Goal: Task Accomplishment & Management: Complete application form

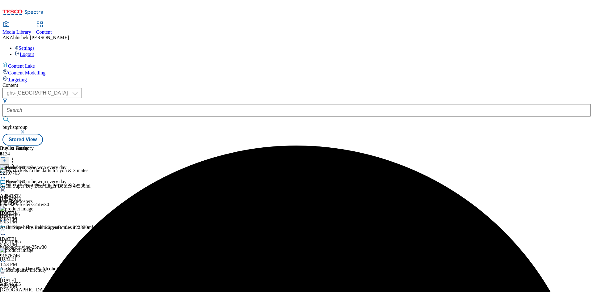
select select "ghs-[GEOGRAPHIC_DATA]"
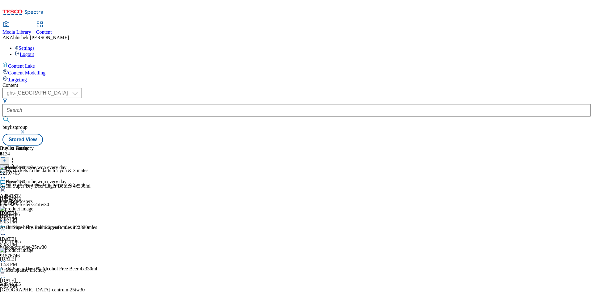
click at [26, 130] on button "button" at bounding box center [23, 132] width 6 height 4
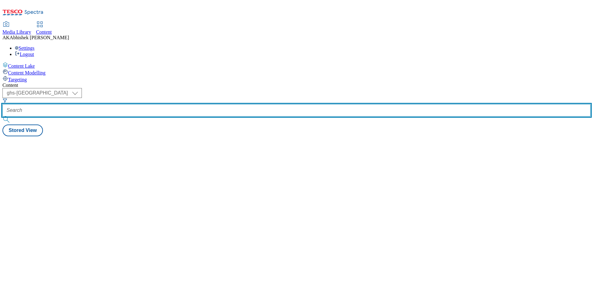
click at [154, 104] on input "text" at bounding box center [296, 110] width 588 height 12
click at [2, 117] on button "submit" at bounding box center [6, 120] width 9 height 6
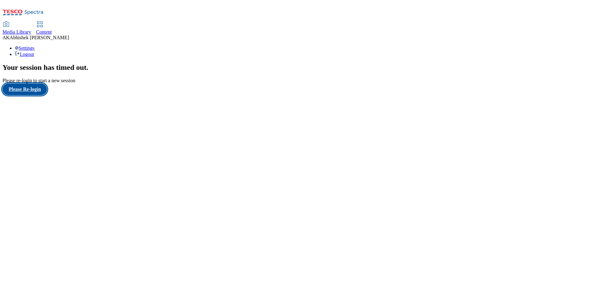
click at [40, 95] on button "Please Re-login" at bounding box center [24, 89] width 44 height 12
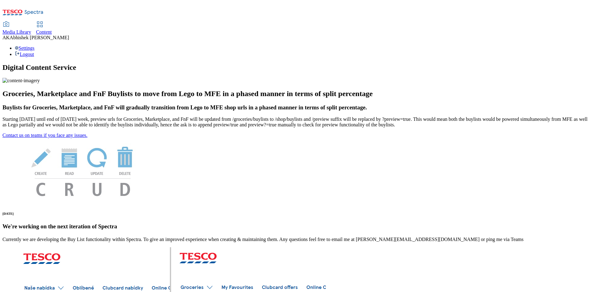
click at [52, 29] on span "Content" at bounding box center [44, 31] width 16 height 5
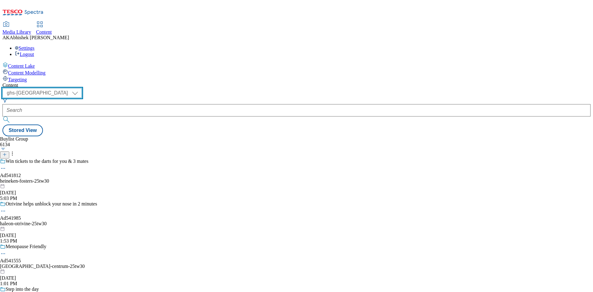
click at [82, 88] on select "ghs-roi ghs-uk" at bounding box center [41, 93] width 79 height 10
select select "ghs-roi"
click at [80, 88] on select "ghs-roi ghs-uk" at bounding box center [41, 93] width 79 height 10
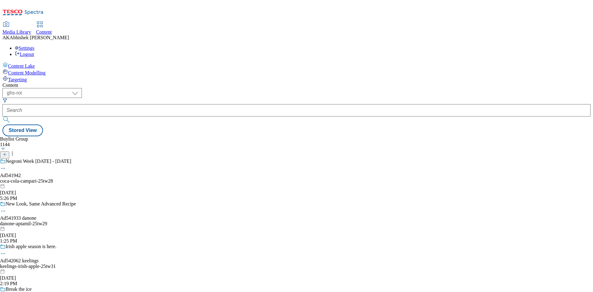
click at [7, 152] on icon at bounding box center [4, 154] width 4 height 4
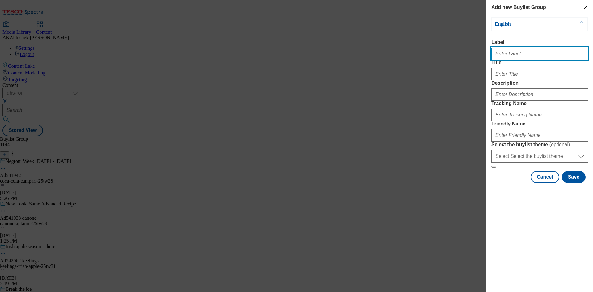
click at [503, 55] on input "Label" at bounding box center [540, 54] width 97 height 12
paste input "541945"
type input "Ad541945"
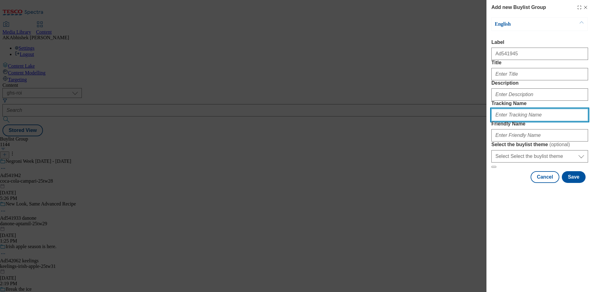
click at [514, 121] on input "Tracking Name" at bounding box center [540, 115] width 97 height 12
paste input "541945"
type input "DH_AD541945"
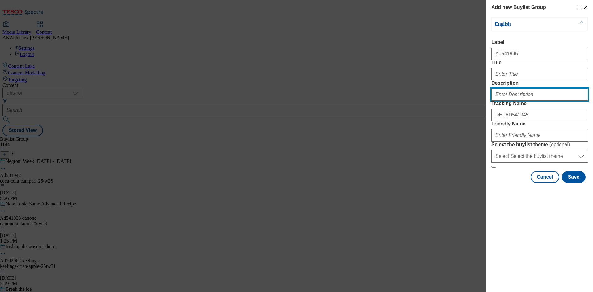
click at [529, 101] on input "Description" at bounding box center [540, 94] width 97 height 12
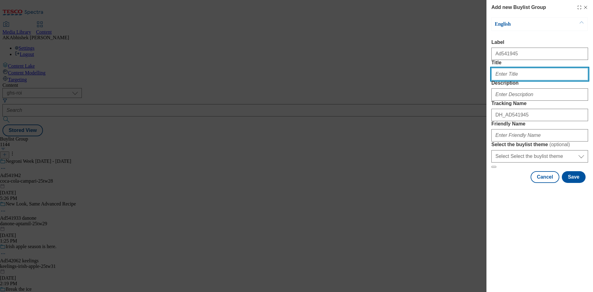
click at [514, 80] on input "Title" at bounding box center [540, 74] width 97 height 12
type input "Try the treat"
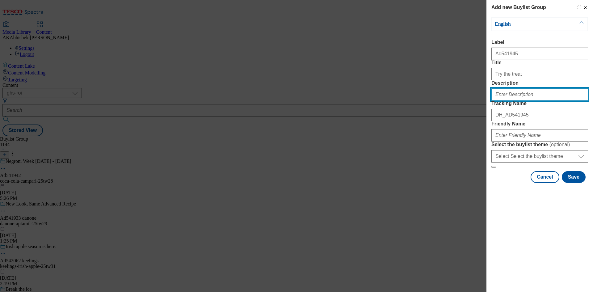
click at [524, 101] on input "Description" at bounding box center [540, 94] width 97 height 12
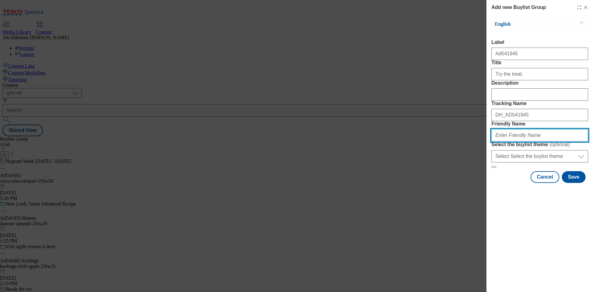
click at [538, 142] on input "Friendly Name" at bounding box center [540, 135] width 97 height 12
paste input "Kelloggs"
click at [495, 142] on input "Kelloggs" at bounding box center [540, 135] width 97 height 12
paste input "Poptarts"
click at [512, 142] on input "kelloggs-Poptarts" at bounding box center [540, 135] width 97 height 12
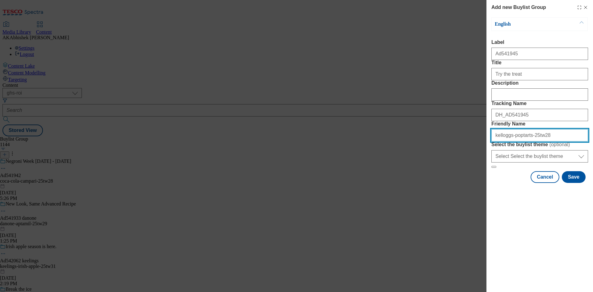
drag, startPoint x: 551, startPoint y: 176, endPoint x: 461, endPoint y: 174, distance: 90.3
click at [461, 174] on div "Add new Buylist Group English Label Ad541945 Title Try the treat Description Tr…" at bounding box center [296, 146] width 593 height 292
type input "kelloggs-poptarts-25tw28"
click at [388, 201] on div "Add new Buylist Group English Label Ad541945 Title Try the treat Description Tr…" at bounding box center [296, 146] width 593 height 292
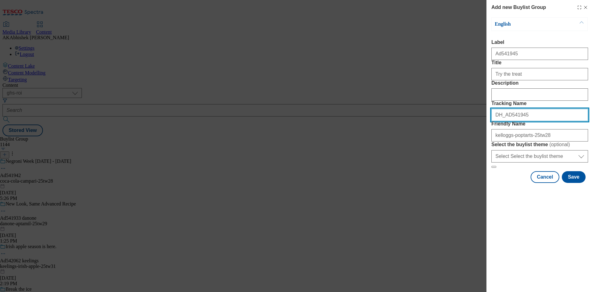
drag, startPoint x: 540, startPoint y: 149, endPoint x: 420, endPoint y: 151, distance: 120.6
click at [420, 151] on div "Add new Buylist Group English Label Ad541945 Title Try the treat Description Tr…" at bounding box center [296, 146] width 593 height 292
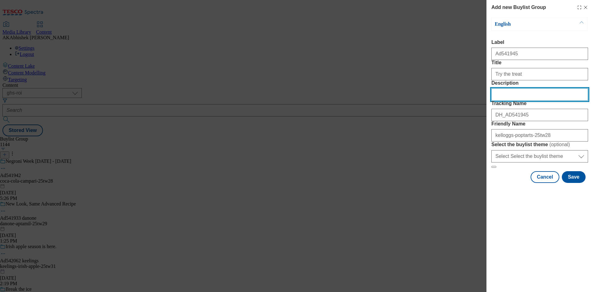
click at [504, 101] on input "Description" at bounding box center [540, 94] width 97 height 12
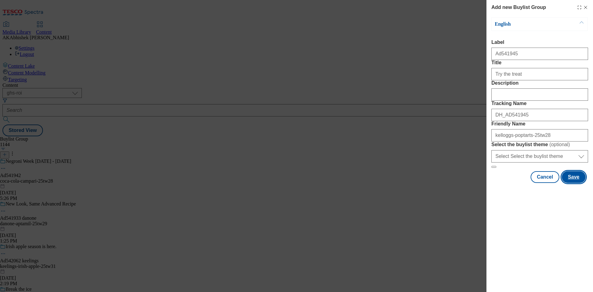
click at [582, 183] on button "Save" at bounding box center [574, 177] width 24 height 12
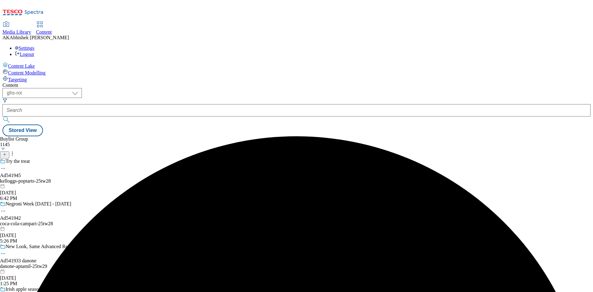
click at [87, 178] on div "kelloggs-poptarts-25tw28" at bounding box center [43, 181] width 87 height 6
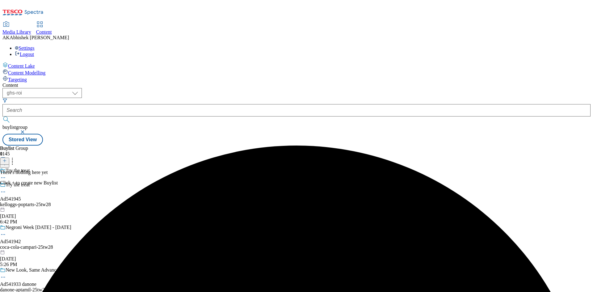
click at [7, 159] on icon at bounding box center [4, 161] width 4 height 4
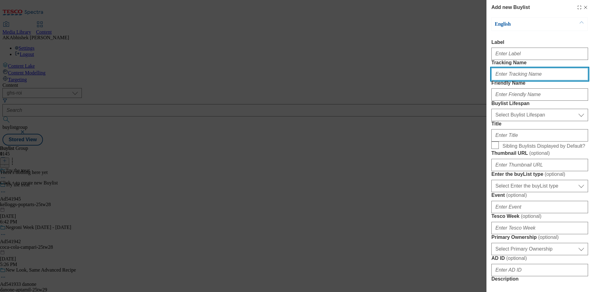
click at [522, 80] on input "Tracking Name" at bounding box center [540, 74] width 97 height 12
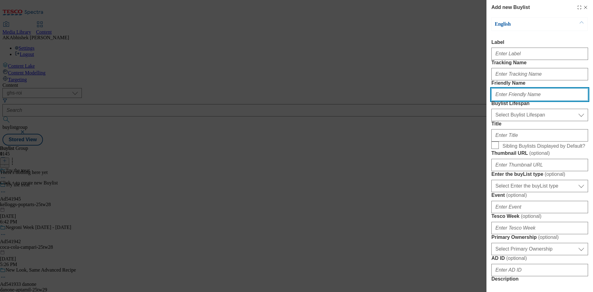
click at [523, 101] on input "Friendly Name" at bounding box center [540, 94] width 97 height 12
paste input "DH_AD541945"
type input "DH_AD541945"
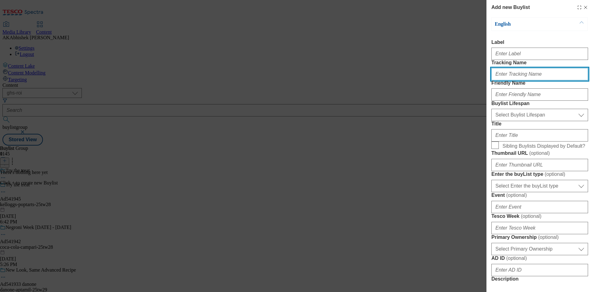
click at [507, 80] on input "Tracking Name" at bounding box center [540, 74] width 97 height 12
paste input "DH_AD541945"
drag, startPoint x: 506, startPoint y: 85, endPoint x: 517, endPoint y: 89, distance: 11.6
click at [506, 80] on input "DH_AD541945" at bounding box center [540, 74] width 97 height 12
type input "DH_AD541945"
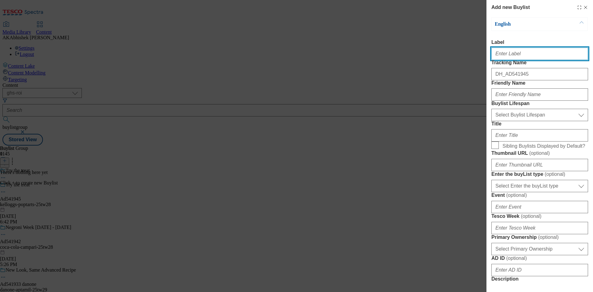
click at [506, 57] on input "Label" at bounding box center [540, 54] width 97 height 12
paste input "541945"
type input "Ad541945"
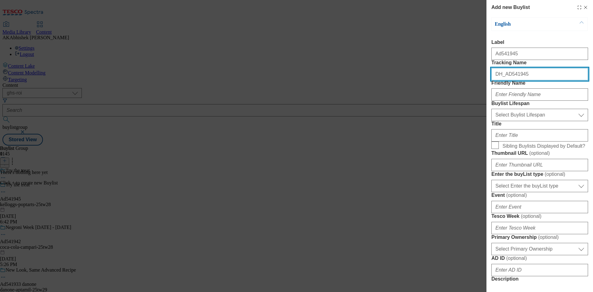
click at [532, 80] on input "DH_AD541945" at bounding box center [540, 74] width 97 height 12
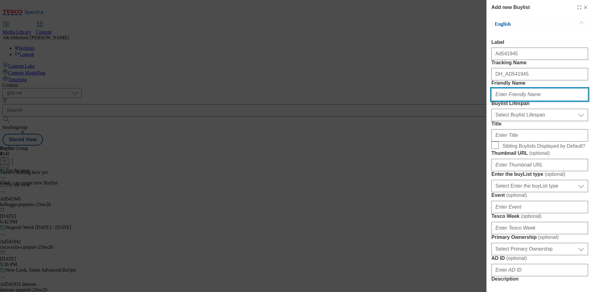
click at [535, 101] on input "Friendly Name" at bounding box center [540, 94] width 97 height 12
paste input "kelloggs"
type input "kelloggs"
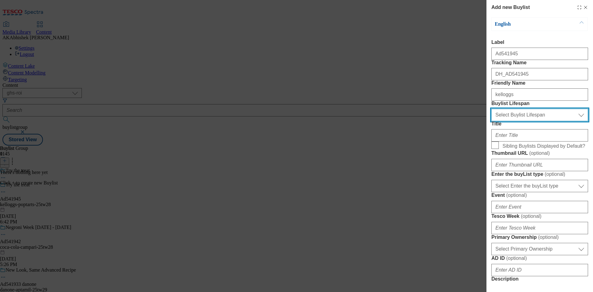
click at [517, 121] on select "Select Buylist Lifespan evergreen seasonal tactical" at bounding box center [540, 115] width 97 height 12
select select "tactical"
click at [492, 121] on select "Select Buylist Lifespan evergreen seasonal tactical" at bounding box center [540, 115] width 97 height 12
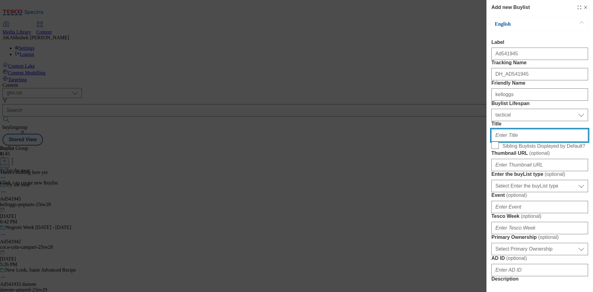
click at [526, 142] on input "Title" at bounding box center [540, 135] width 97 height 12
type input "You can't beat"
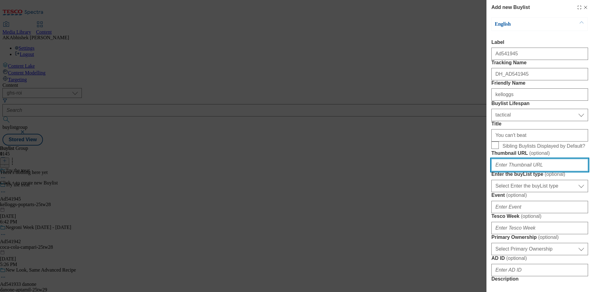
click at [514, 171] on input "Thumbnail URL ( optional )" at bounding box center [540, 165] width 97 height 12
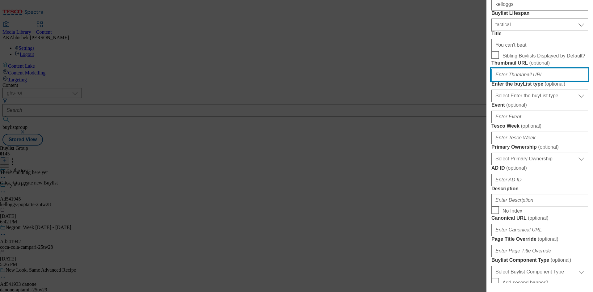
scroll to position [93, 0]
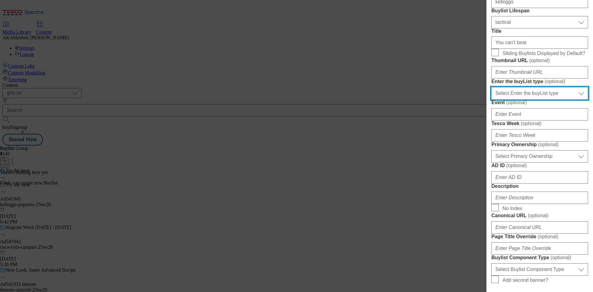
click at [537, 100] on select "Select Enter the buyList type event supplier funded long term >4 weeks supplier…" at bounding box center [540, 93] width 97 height 12
select select "supplier funded short term 1-3 weeks"
click at [492, 100] on select "Select Enter the buyList type event supplier funded long term >4 weeks supplier…" at bounding box center [540, 93] width 97 height 12
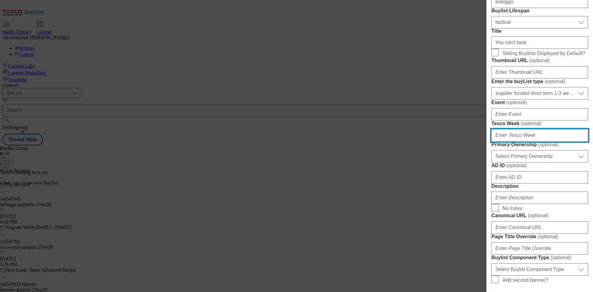
click at [535, 142] on input "Tesco Week ( optional )" at bounding box center [540, 135] width 97 height 12
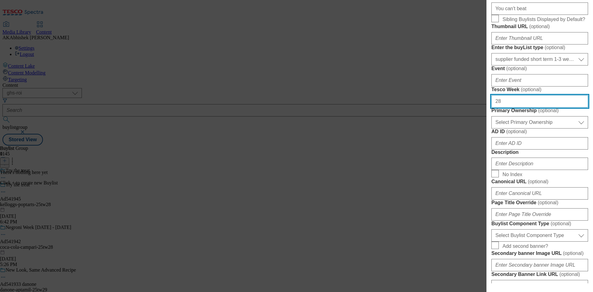
scroll to position [185, 0]
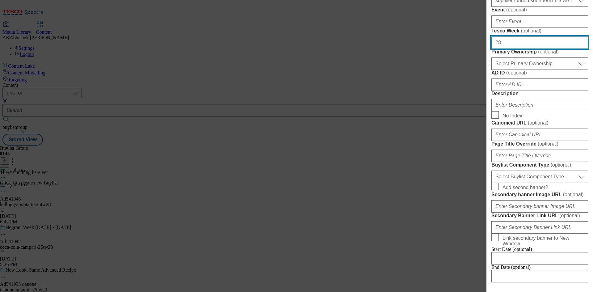
type input "28"
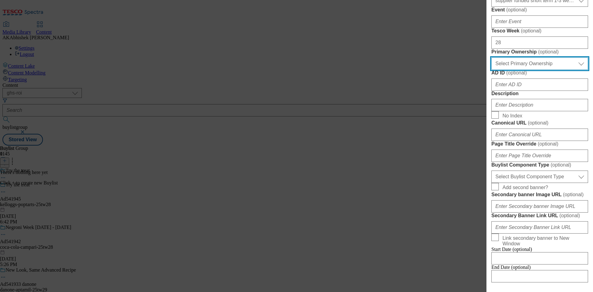
click at [535, 70] on select "Select Primary Ownership tesco dunnhumby" at bounding box center [540, 63] width 97 height 12
select select "dunnhumby"
click at [492, 70] on select "Select Primary Ownership tesco dunnhumby" at bounding box center [540, 63] width 97 height 12
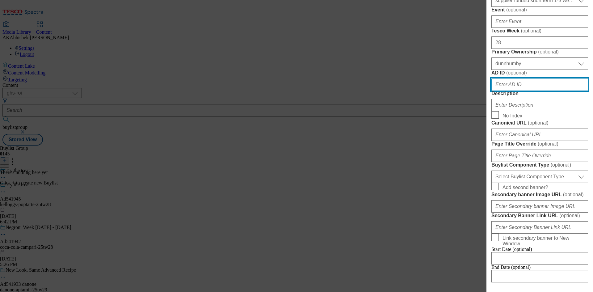
click at [534, 91] on input "AD ID ( optional )" at bounding box center [540, 84] width 97 height 12
paste input "541945"
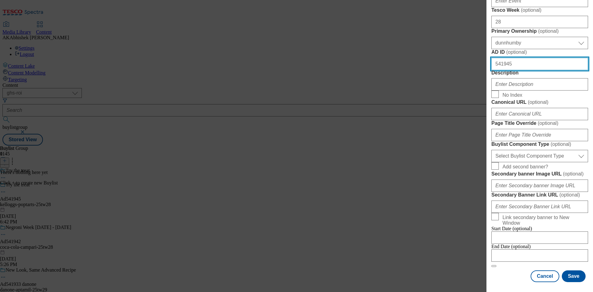
type input "541945"
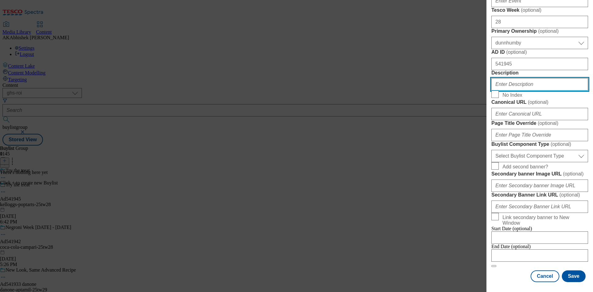
click at [508, 91] on input "Description" at bounding box center [540, 84] width 97 height 12
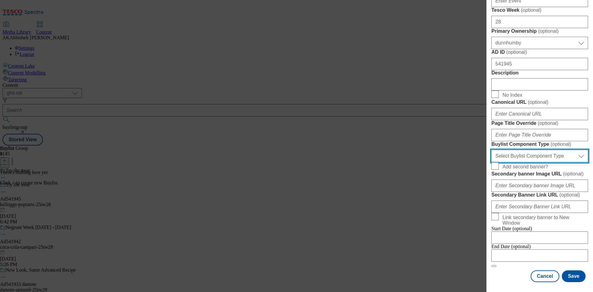
click at [551, 162] on select "Select Buylist Component Type Banner Competition Header Meal" at bounding box center [540, 156] width 97 height 12
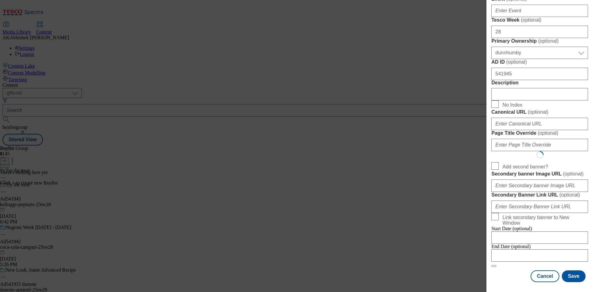
select select "Banner"
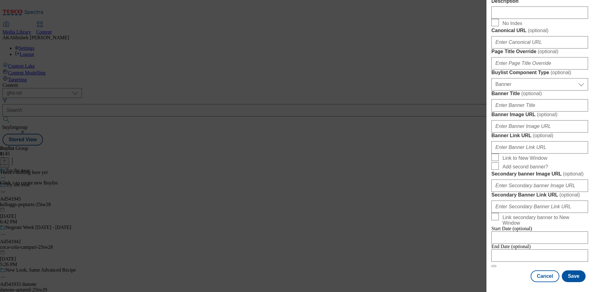
scroll to position [542, 0]
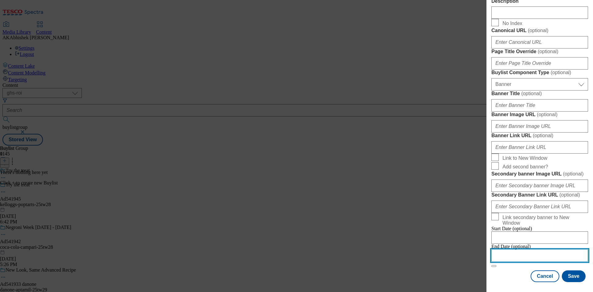
click at [561, 250] on input "Modal" at bounding box center [540, 255] width 97 height 12
select select "2025"
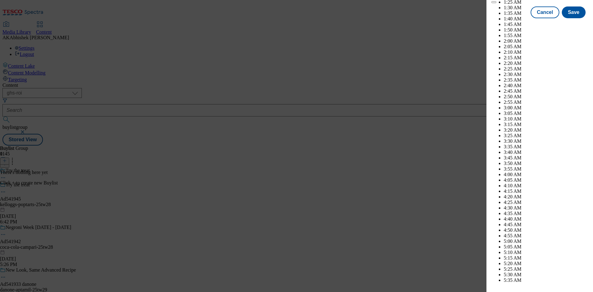
scroll to position [2558, 0]
select select "November"
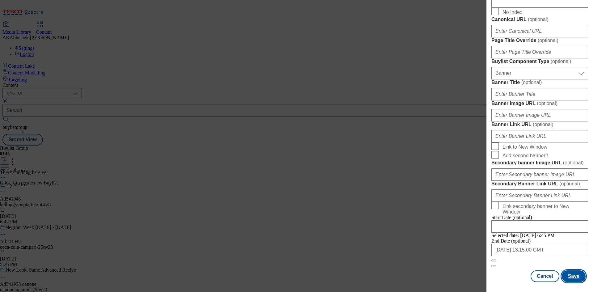
click at [573, 276] on button "Save" at bounding box center [574, 276] width 24 height 12
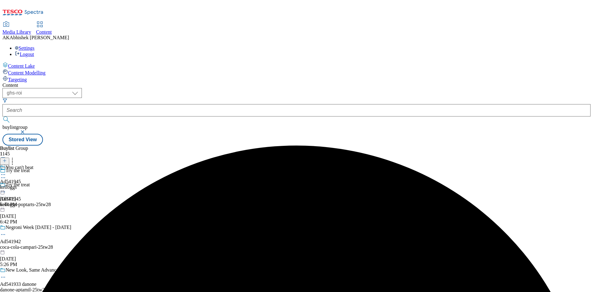
click at [33, 184] on div "kelloggs" at bounding box center [16, 187] width 33 height 6
click at [9, 158] on button at bounding box center [4, 161] width 9 height 7
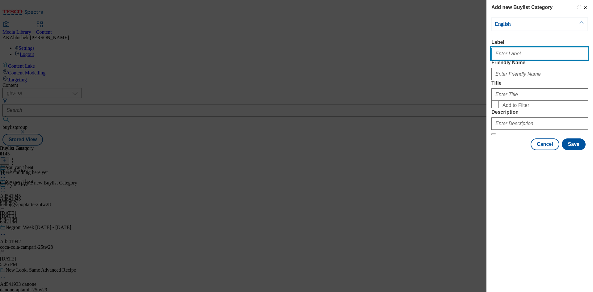
click at [513, 57] on input "Label" at bounding box center [540, 54] width 97 height 12
paste input "541945"
type input "Ad541945"
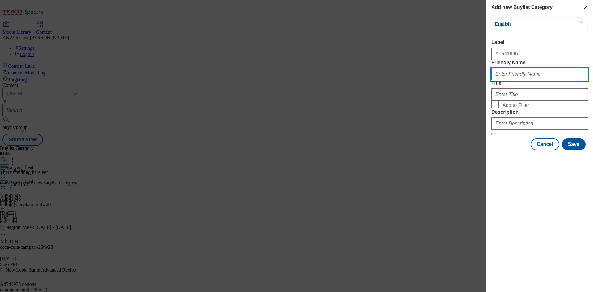
click at [504, 80] on input "Friendly Name" at bounding box center [540, 74] width 97 height 12
paste input "kelloggs-poptarts"
type input "kelloggs-poptarts"
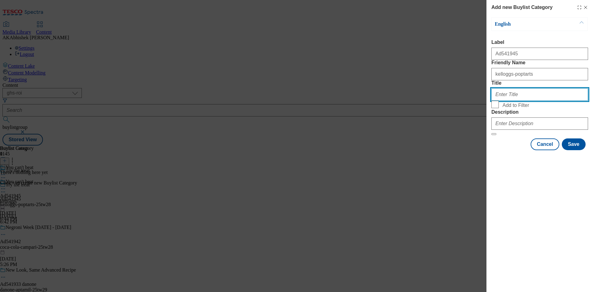
click at [521, 101] on input "Title" at bounding box center [540, 94] width 97 height 12
paste input "Kelloggs"
type input "Kelloggs"
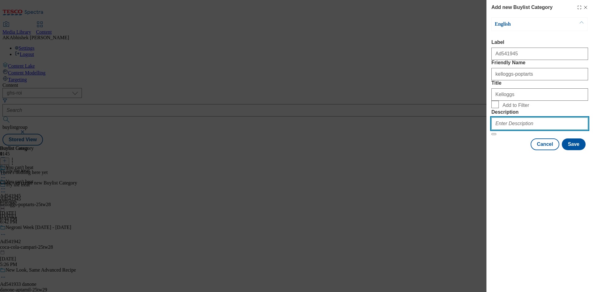
click at [525, 130] on input "Description" at bounding box center [540, 123] width 97 height 12
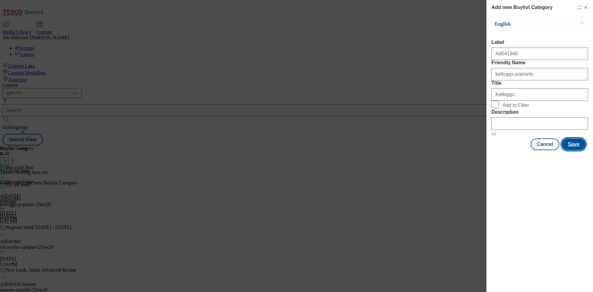
click at [572, 150] on button "Save" at bounding box center [574, 144] width 24 height 12
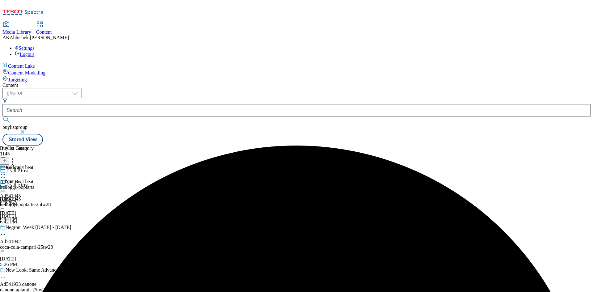
click at [34, 184] on div "kelloggs-poptarts" at bounding box center [17, 187] width 34 height 6
click at [7, 159] on icon at bounding box center [4, 161] width 4 height 4
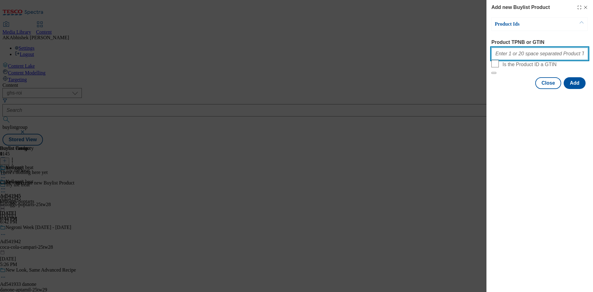
click at [524, 55] on input "Product TPNB or GTIN" at bounding box center [540, 54] width 97 height 12
paste input "87877776 87893399 96637304 90507468"
type input "87877776 87893399 96637304 90507468"
click at [574, 89] on button "Add" at bounding box center [575, 83] width 22 height 12
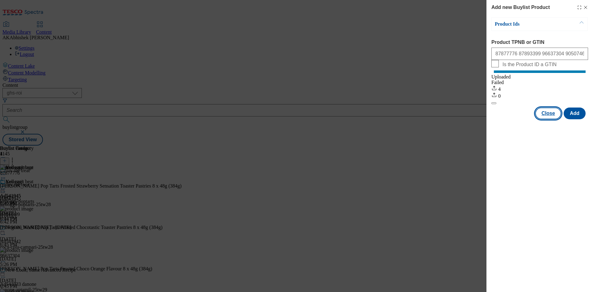
click at [549, 119] on button "Close" at bounding box center [549, 114] width 26 height 12
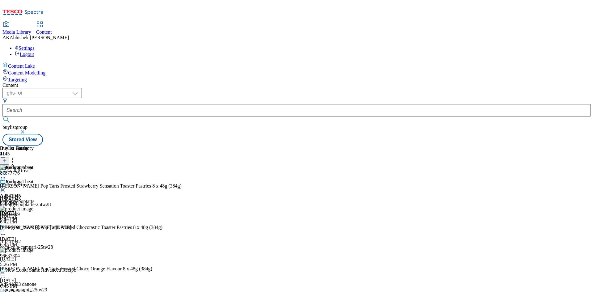
click at [6, 186] on icon at bounding box center [3, 189] width 6 height 6
click at [34, 228] on span "Preview" at bounding box center [26, 230] width 15 height 5
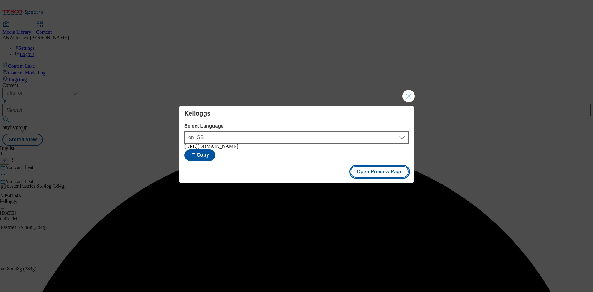
click at [390, 178] on button "Open Preview Page" at bounding box center [380, 172] width 58 height 12
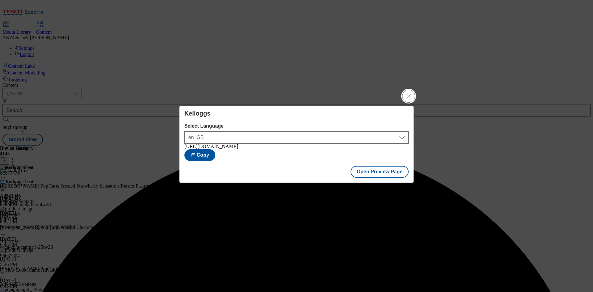
click at [410, 93] on button "Close Modal" at bounding box center [409, 96] width 12 height 12
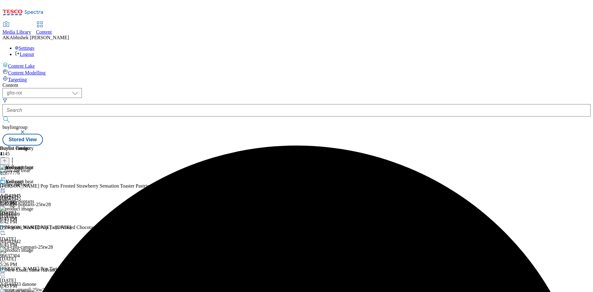
click at [6, 186] on icon at bounding box center [3, 189] width 6 height 6
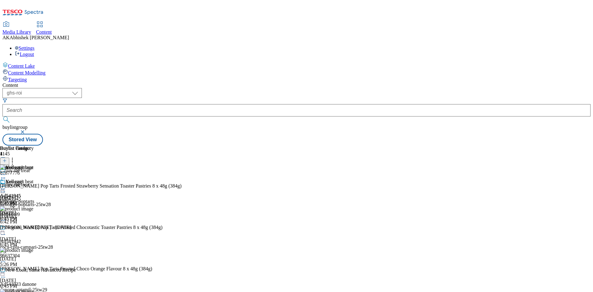
click at [4, 192] on circle at bounding box center [3, 192] width 1 height 1
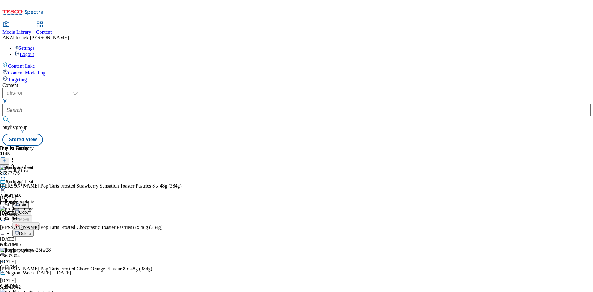
click at [29, 201] on button "Edit" at bounding box center [20, 204] width 16 height 7
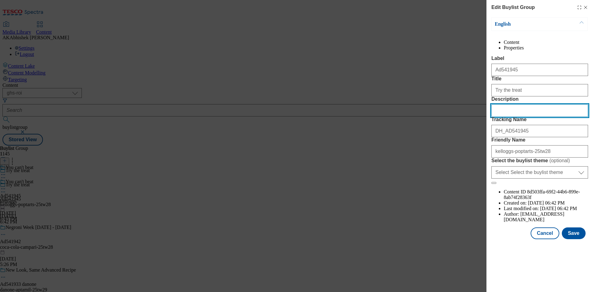
click at [516, 117] on input "Description" at bounding box center [540, 110] width 97 height 12
paste input "Kellogg's Pop Tarts Strawberry Sensation Pastry Snacks 8x48g"
type input "Kellogg's Pop Tarts Strawberry Sensation Pastry Snacks 8x48g"
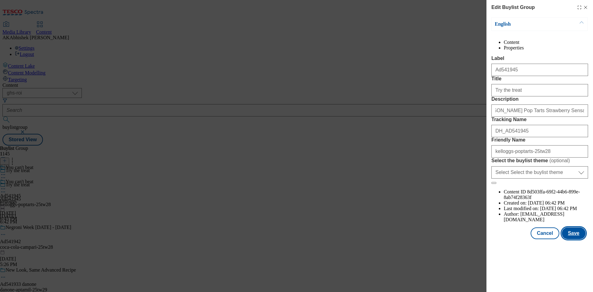
click at [574, 239] on button "Save" at bounding box center [574, 233] width 24 height 12
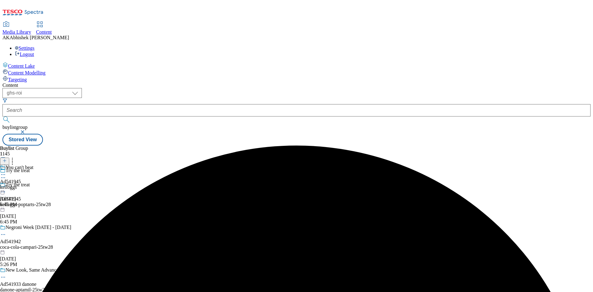
click at [6, 172] on icon at bounding box center [3, 175] width 6 height 6
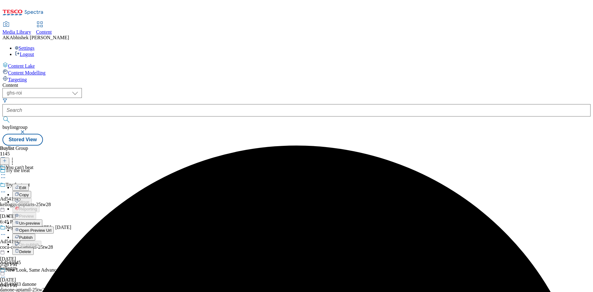
click at [29, 184] on button "Edit" at bounding box center [20, 187] width 16 height 7
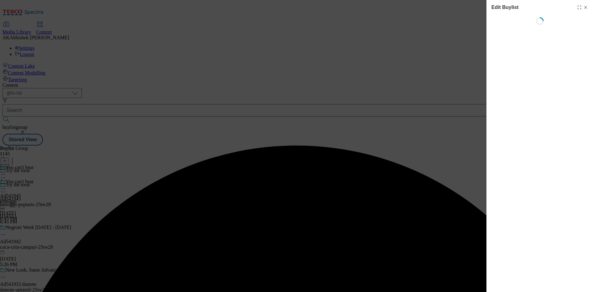
select select "tactical"
select select "supplier funded short term 1-3 weeks"
select select "dunnhumby"
select select "Banner"
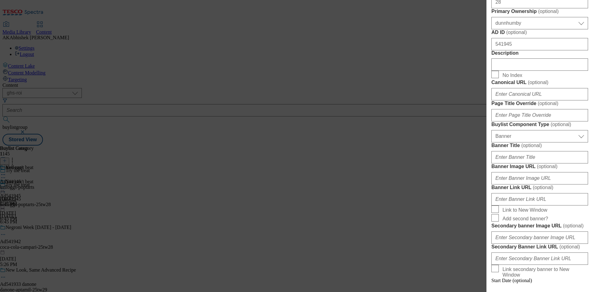
scroll to position [309, 0]
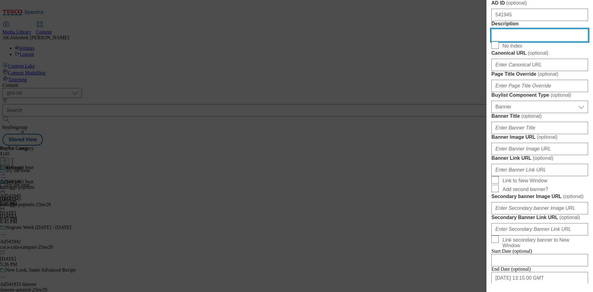
click at [533, 41] on input "Description" at bounding box center [540, 35] width 97 height 12
paste input "Kellogg's Pop Tarts Strawberry Sensation Pastry Snacks 8x48g"
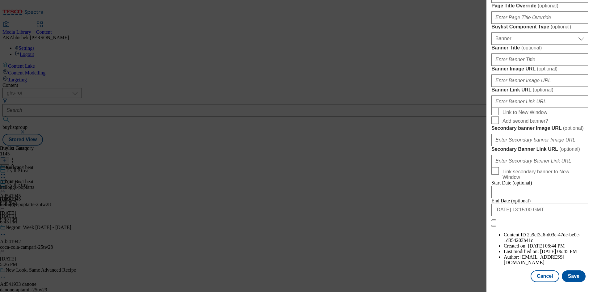
scroll to position [607, 0]
type input "Kellogg's Pop Tarts Strawberry Sensation Pastry Snacks 8x48g"
click at [570, 278] on button "Save" at bounding box center [574, 276] width 24 height 12
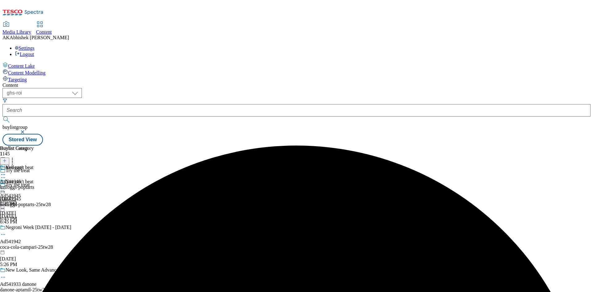
click at [6, 172] on icon at bounding box center [3, 175] width 6 height 6
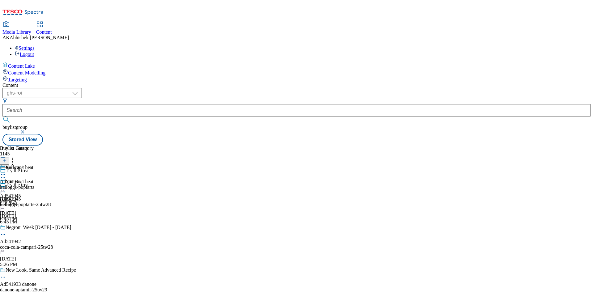
click at [467, 146] on div "Buylist Group 1145 Try the treat Try the treat Ad541945 kelloggs-poptarts-25tw2…" at bounding box center [296, 146] width 588 height 0
click at [6, 189] on icon at bounding box center [3, 192] width 6 height 6
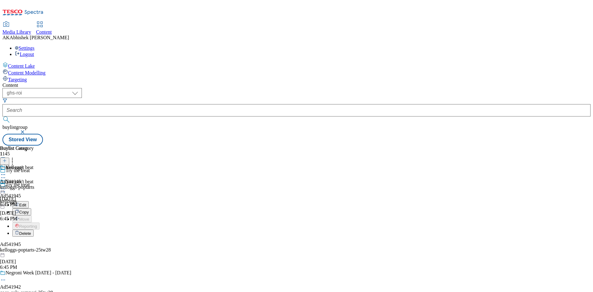
click at [26, 203] on span "Edit" at bounding box center [22, 205] width 7 height 5
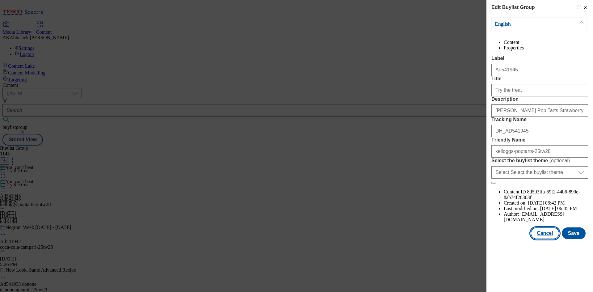
click at [552, 239] on button "Cancel" at bounding box center [545, 233] width 28 height 12
